Goal: Task Accomplishment & Management: Manage account settings

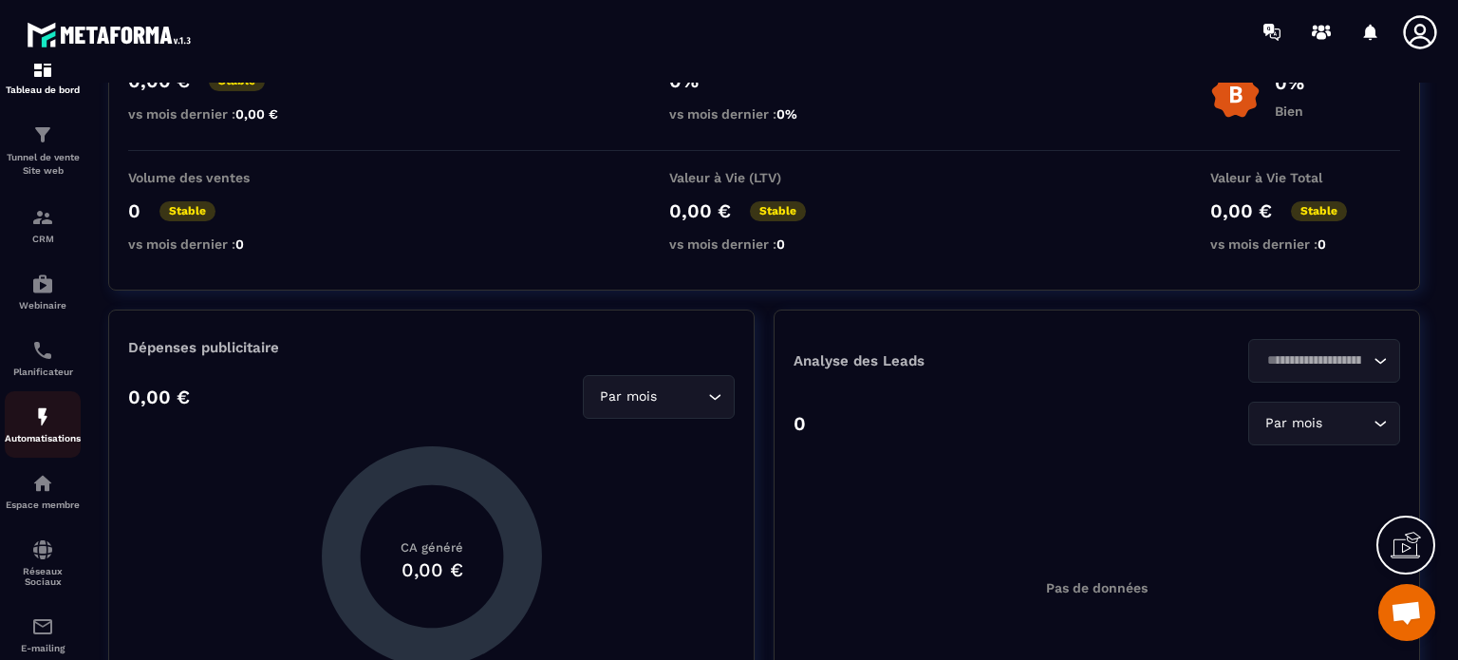
scroll to position [27, 0]
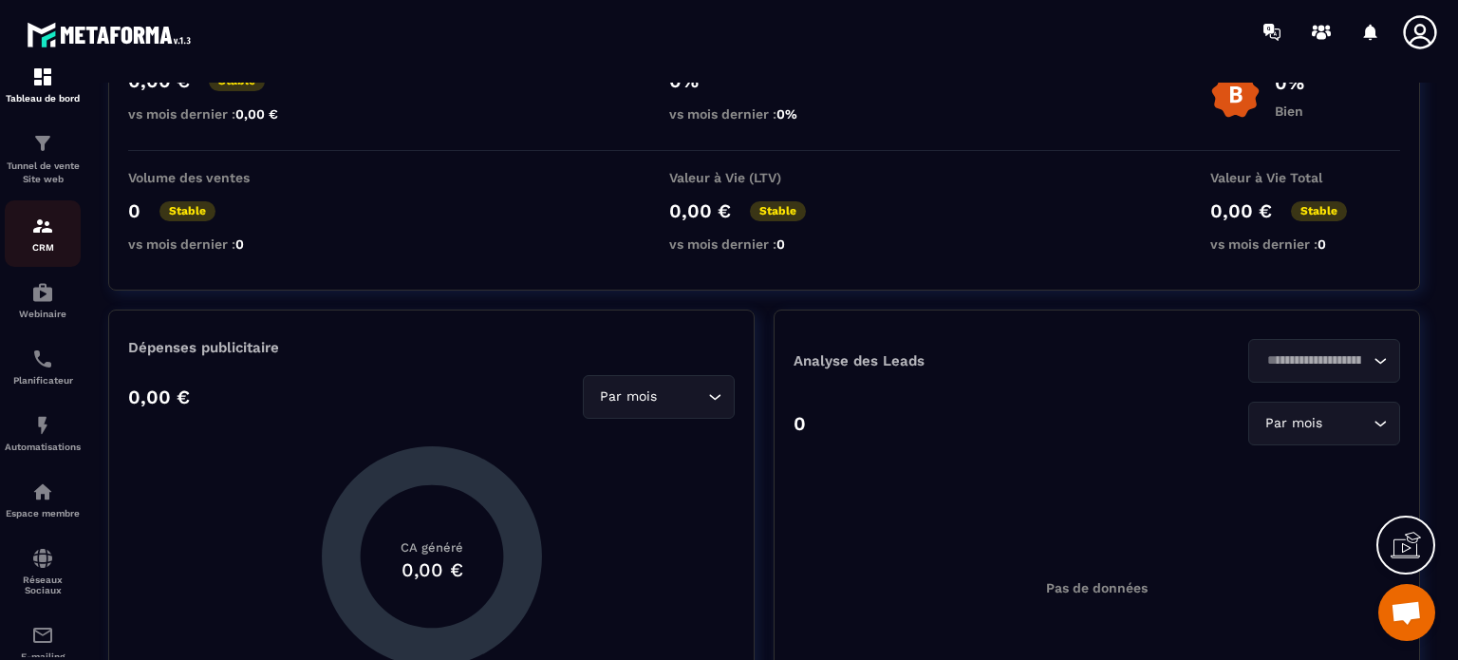
click at [46, 235] on img at bounding box center [42, 226] width 23 height 23
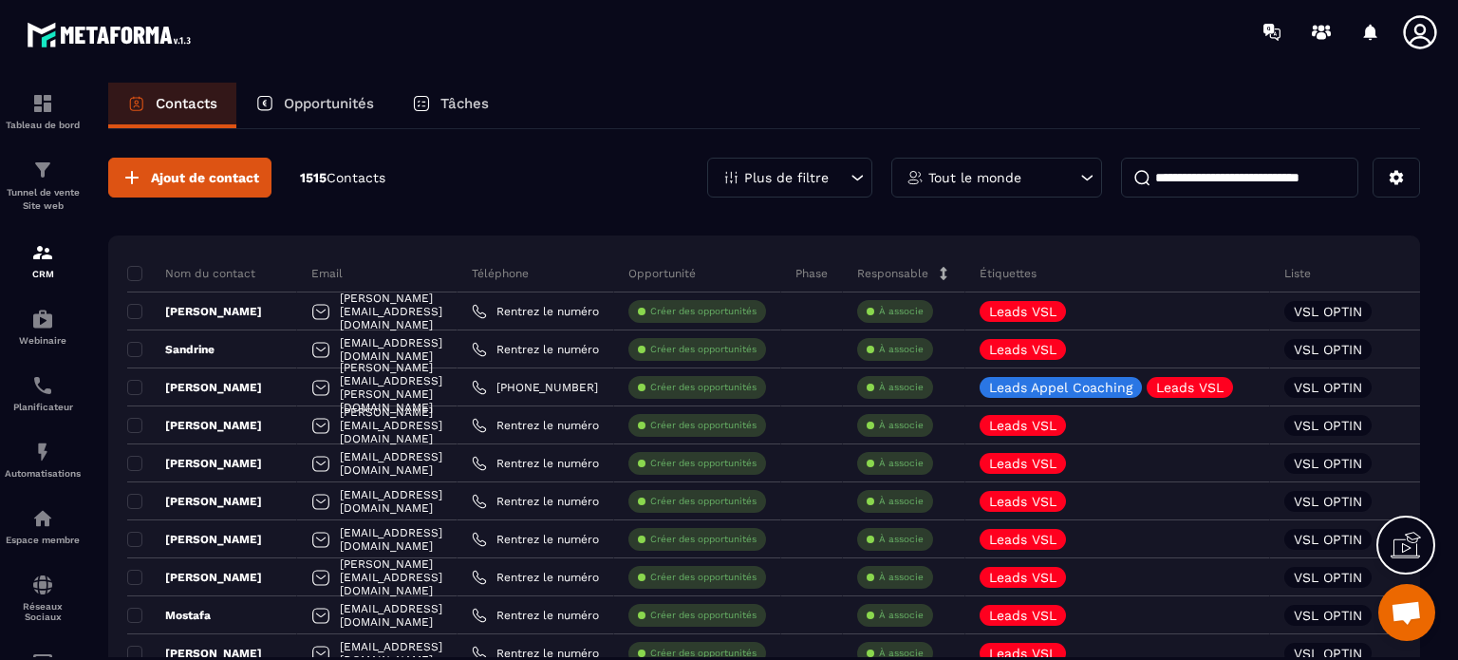
click at [860, 176] on icon at bounding box center [857, 177] width 19 height 19
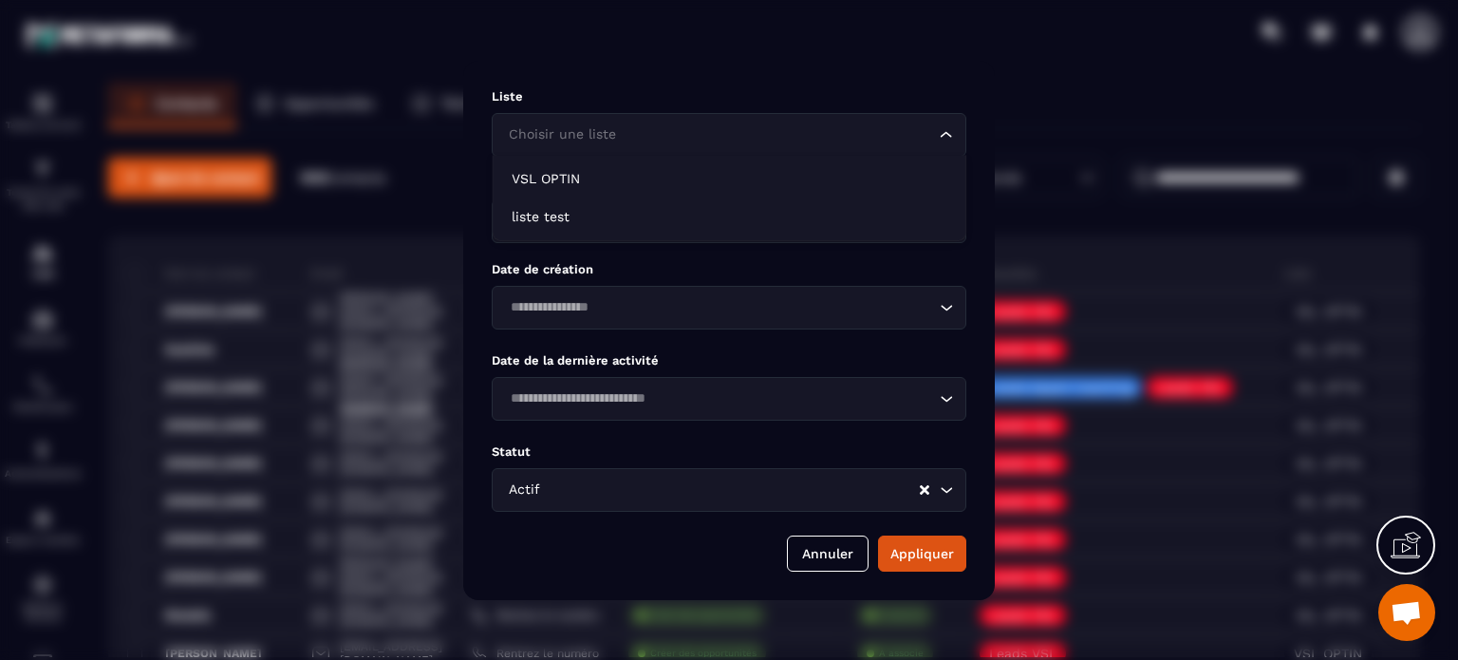
click at [939, 133] on icon "Search for option" at bounding box center [946, 134] width 19 height 19
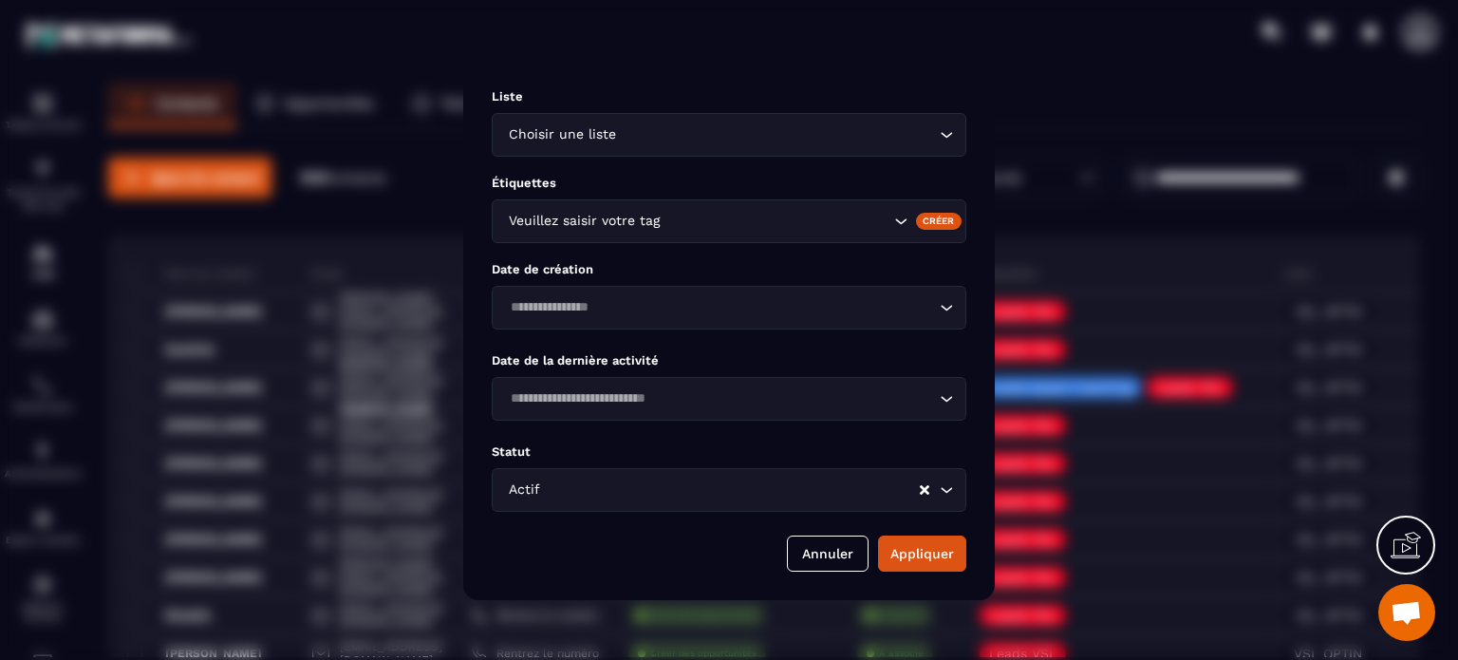
click at [1013, 71] on div "Modal window" at bounding box center [729, 330] width 1458 height 660
click at [1075, 44] on div "Modal window" at bounding box center [729, 330] width 1458 height 660
drag, startPoint x: 801, startPoint y: 554, endPoint x: 808, endPoint y: 544, distance: 11.6
click at [801, 553] on button "Annuler" at bounding box center [828, 553] width 82 height 36
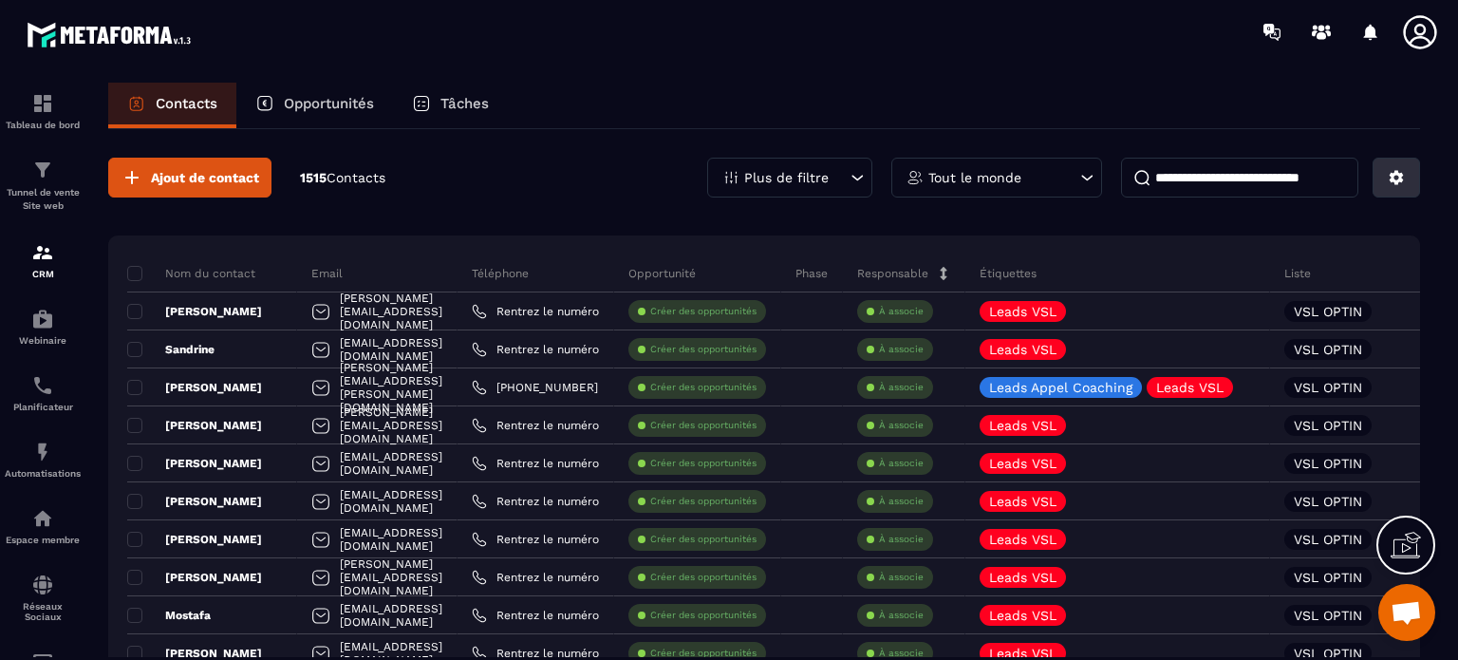
click at [1397, 182] on icon at bounding box center [1397, 178] width 14 height 14
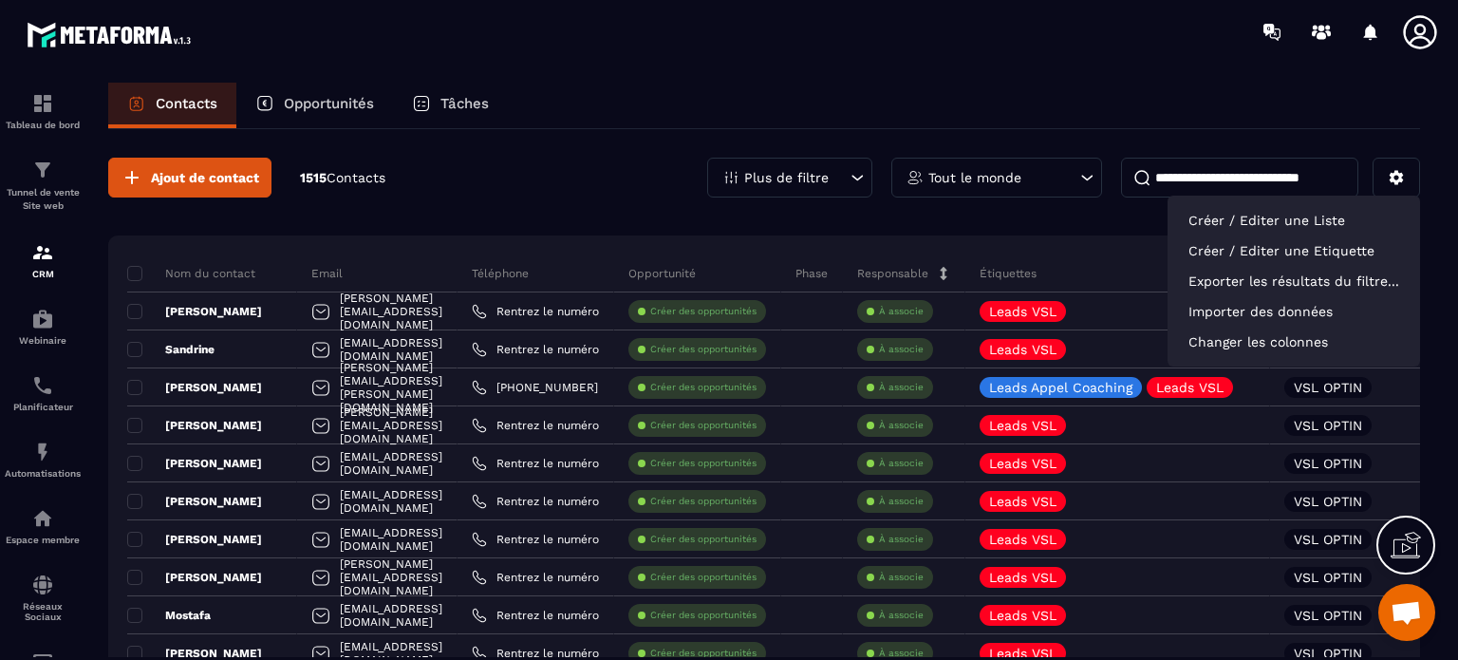
click at [1061, 67] on section "Tableau de bord Tunnel de vente Site web CRM Webinaire Planificateur Automatisa…" at bounding box center [729, 389] width 1458 height 650
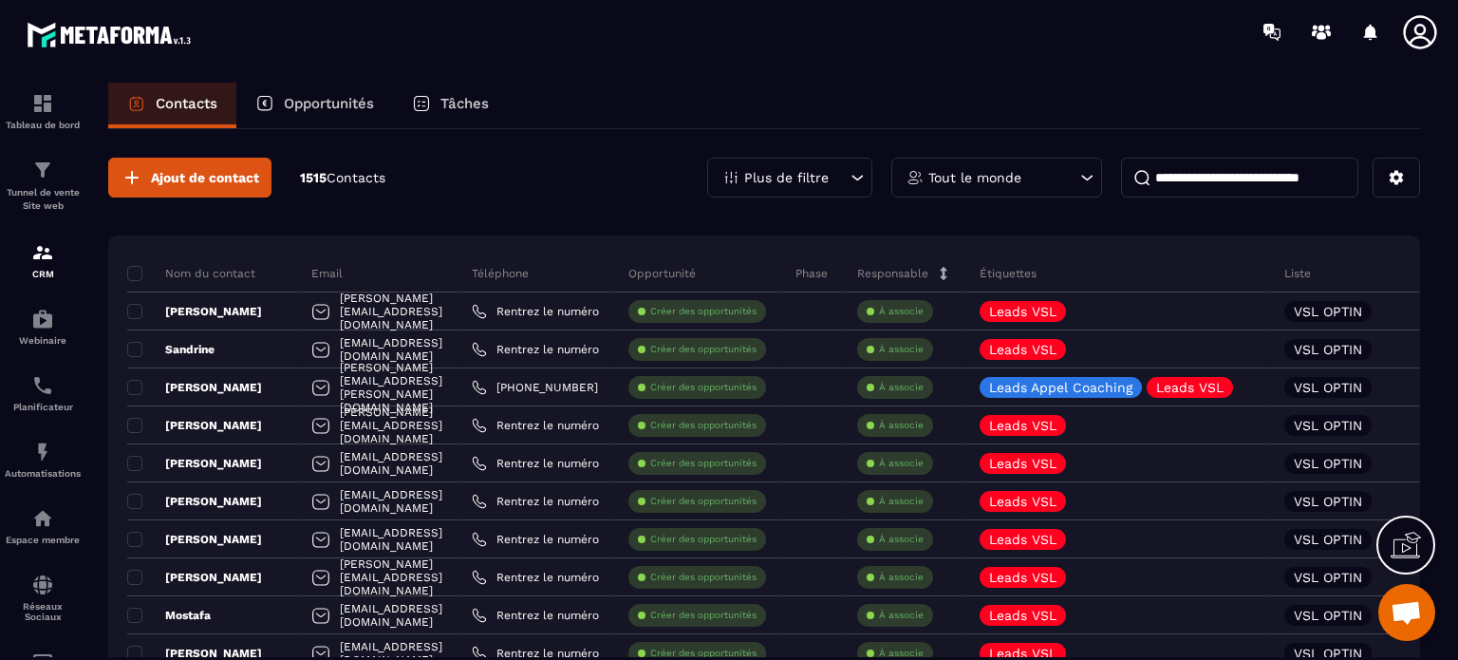
click at [1414, 33] on icon at bounding box center [1420, 32] width 38 height 38
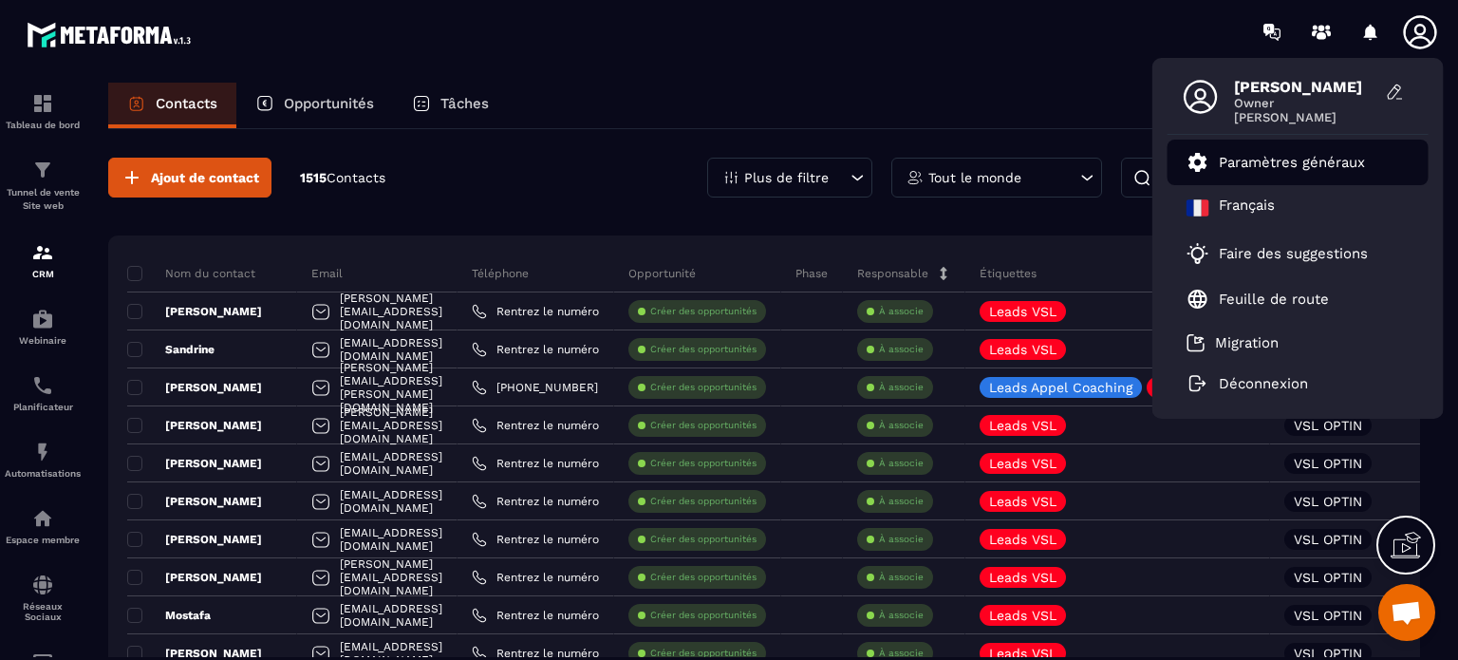
click at [1248, 155] on p "Paramètres généraux" at bounding box center [1292, 162] width 146 height 17
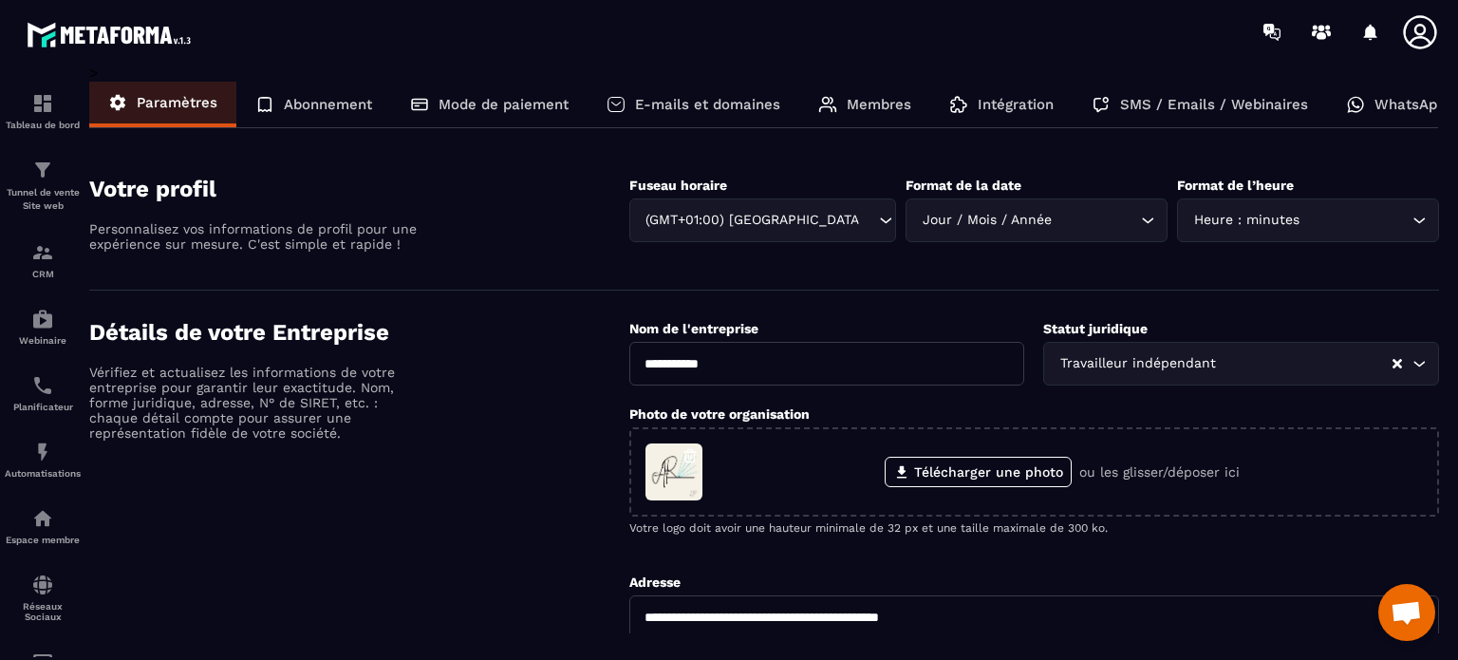
click at [1203, 105] on p "SMS / Emails / Webinaires" at bounding box center [1214, 104] width 188 height 17
